Goal: Information Seeking & Learning: Learn about a topic

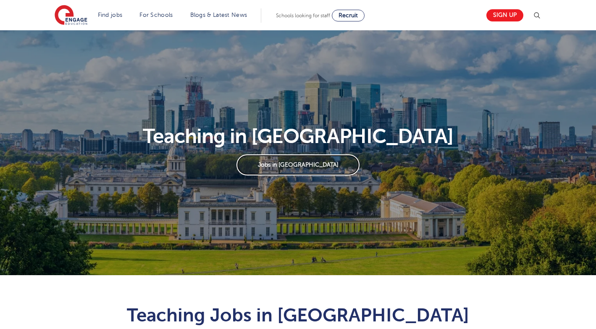
click at [296, 166] on link "Jobs in London" at bounding box center [298, 164] width 123 height 21
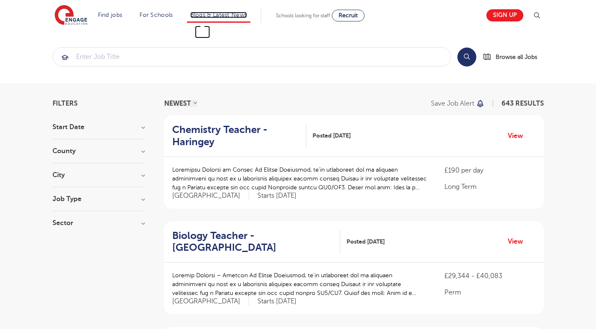
click at [220, 17] on link "Blogs & Latest News" at bounding box center [218, 15] width 57 height 6
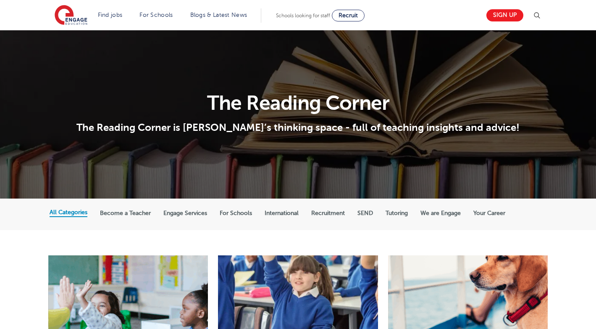
click at [281, 210] on label "International" at bounding box center [282, 213] width 34 height 8
click at [0, 0] on input "International" at bounding box center [0, 0] width 0 height 0
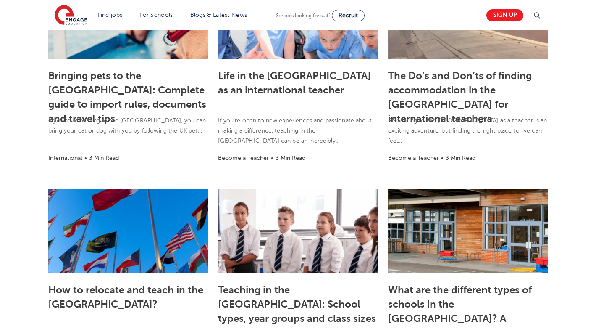
scroll to position [306, 0]
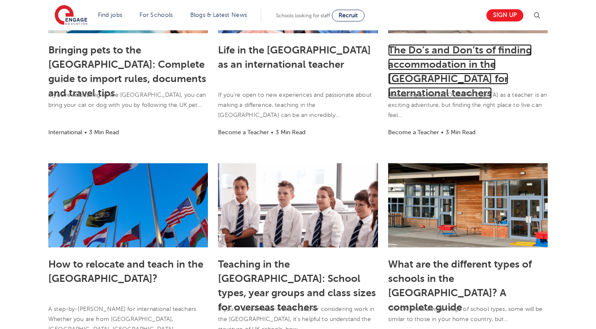
click at [437, 61] on link "The Do’s and Don’ts of finding accommodation in the UK for international teache…" at bounding box center [460, 71] width 144 height 55
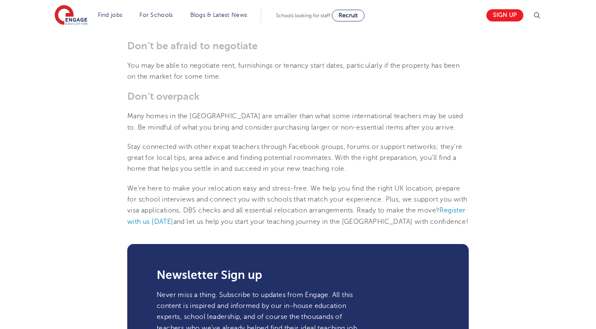
scroll to position [1509, 0]
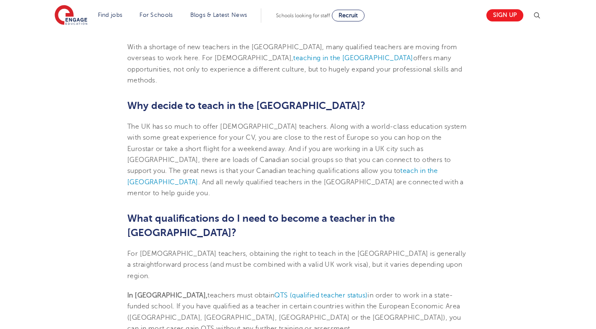
scroll to position [319, 0]
